Goal: Information Seeking & Learning: Check status

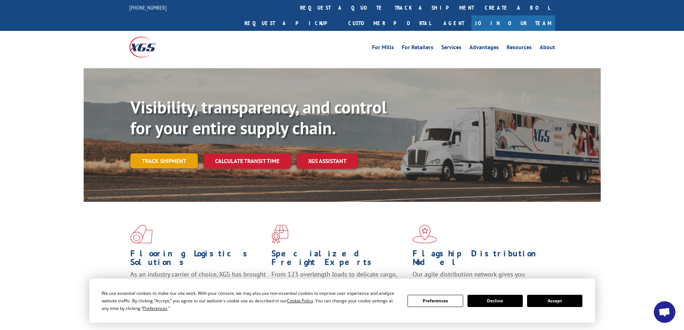
click at [163, 153] on link "Track shipment" at bounding box center [164, 160] width 68 height 15
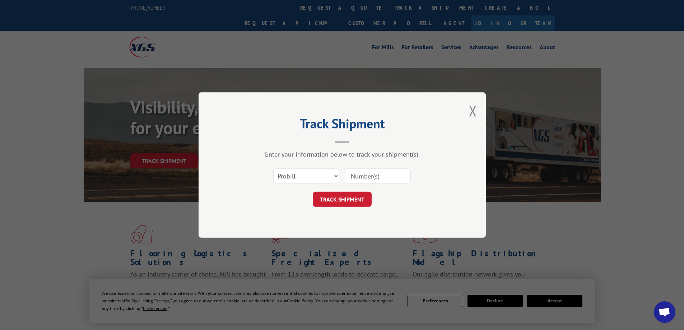
click at [375, 175] on input at bounding box center [378, 175] width 66 height 15
paste input "17612030"
type input "17612030"
click at [330, 203] on button "TRACK SHIPMENT" at bounding box center [342, 199] width 59 height 15
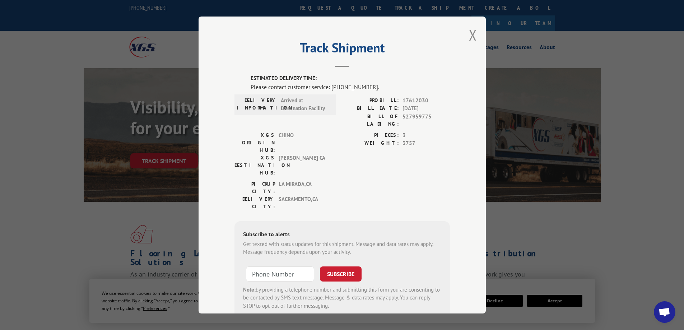
click at [8, 265] on div "Track Shipment ESTIMATED DELIVERY TIME: Please contact customer service: [PHONE…" at bounding box center [342, 165] width 684 height 330
click at [43, 282] on div "Track Shipment ESTIMATED DELIVERY TIME: Please contact customer service: [PHONE…" at bounding box center [342, 165] width 684 height 330
click at [473, 36] on button "Close modal" at bounding box center [473, 35] width 8 height 19
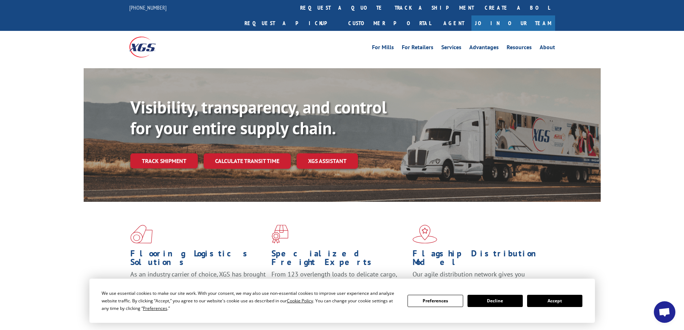
click at [31, 174] on div "Visibility, transparency, and control for your entire supply chain. Track shipm…" at bounding box center [342, 142] width 684 height 148
drag, startPoint x: 38, startPoint y: 209, endPoint x: 45, endPoint y: 198, distance: 13.5
click at [40, 208] on div "Flooring Logistics Solutions As an industry carrier of choice, XGS has brought …" at bounding box center [342, 274] width 684 height 144
click at [67, 239] on div "Flooring Logistics Solutions As an industry carrier of choice, XGS has brought …" at bounding box center [342, 274] width 684 height 144
click at [153, 153] on link "Track shipment" at bounding box center [164, 160] width 68 height 15
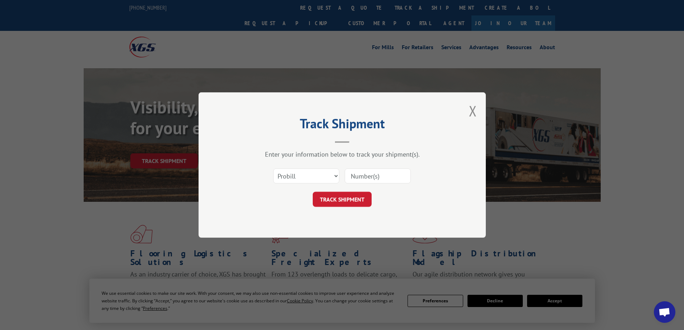
click at [370, 173] on input at bounding box center [378, 175] width 66 height 15
paste input "17612030"
type input "17612030"
click at [344, 197] on button "TRACK SHIPMENT" at bounding box center [342, 199] width 59 height 15
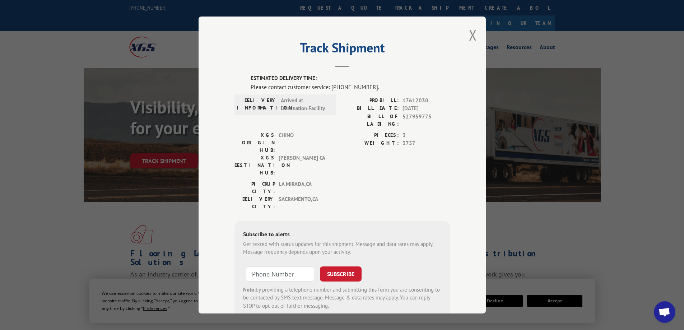
drag, startPoint x: 167, startPoint y: 185, endPoint x: 164, endPoint y: 181, distance: 4.9
click at [167, 185] on div "Track Shipment ESTIMATED DELIVERY TIME: Please contact customer service: [PHONE…" at bounding box center [342, 165] width 684 height 330
click at [170, 149] on div "Track Shipment ESTIMATED DELIVERY TIME: Please contact customer service: [PHONE…" at bounding box center [342, 165] width 684 height 330
click at [470, 37] on button "Close modal" at bounding box center [473, 35] width 8 height 19
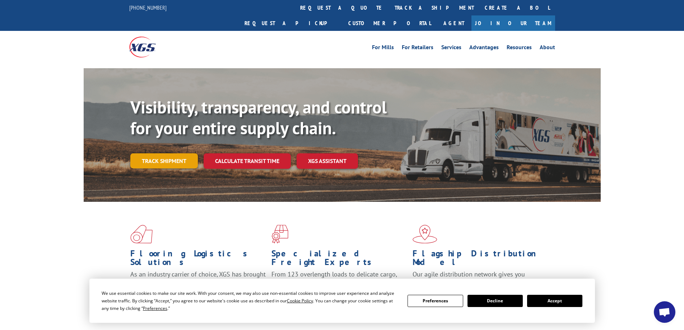
click at [150, 153] on link "Track shipment" at bounding box center [164, 160] width 68 height 15
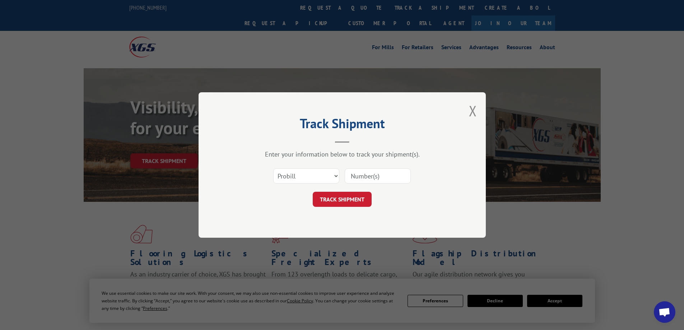
click at [359, 172] on input at bounding box center [378, 175] width 66 height 15
paste input "17009431"
type input "17009431"
click at [333, 206] on button "TRACK SHIPMENT" at bounding box center [342, 199] width 59 height 15
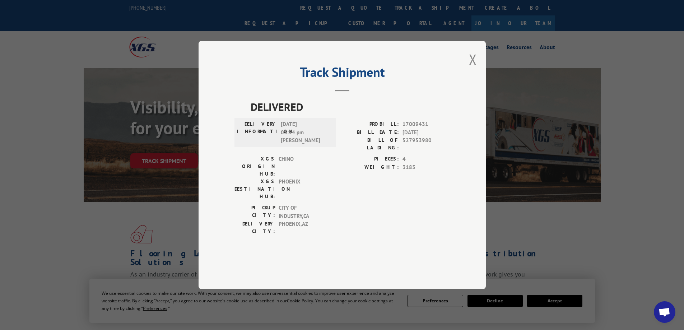
drag, startPoint x: 156, startPoint y: 148, endPoint x: 160, endPoint y: 148, distance: 3.6
click at [156, 148] on div "Track Shipment DELIVERED DELIVERY INFORMATION: [DATE] 03:54 pm [PERSON_NAME]: 1…" at bounding box center [342, 165] width 684 height 330
click at [477, 78] on div "Track Shipment DELIVERED DELIVERY INFORMATION: [DATE] 03:54 pm [PERSON_NAME]: 1…" at bounding box center [342, 165] width 287 height 248
click at [476, 69] on button "Close modal" at bounding box center [473, 59] width 8 height 19
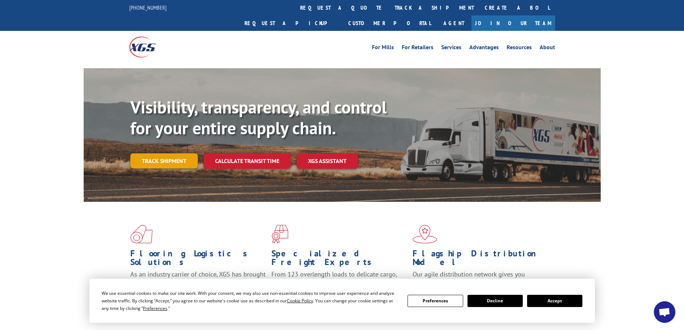
click at [171, 153] on link "Track shipment" at bounding box center [164, 160] width 68 height 15
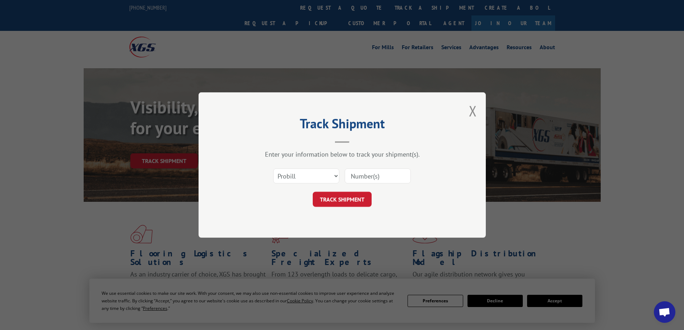
click at [364, 173] on input at bounding box center [378, 175] width 66 height 15
paste input "17501709"
type input "17501709"
click at [328, 204] on button "TRACK SHIPMENT" at bounding box center [342, 199] width 59 height 15
